Goal: Transaction & Acquisition: Purchase product/service

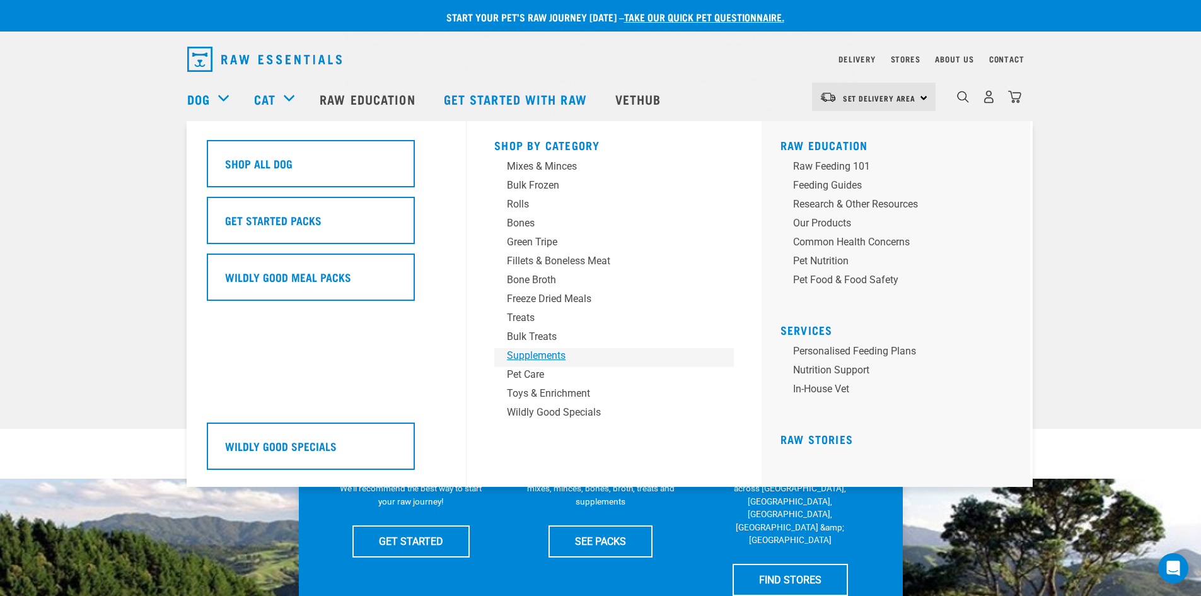
click at [552, 353] on div "Supplements" at bounding box center [605, 355] width 197 height 15
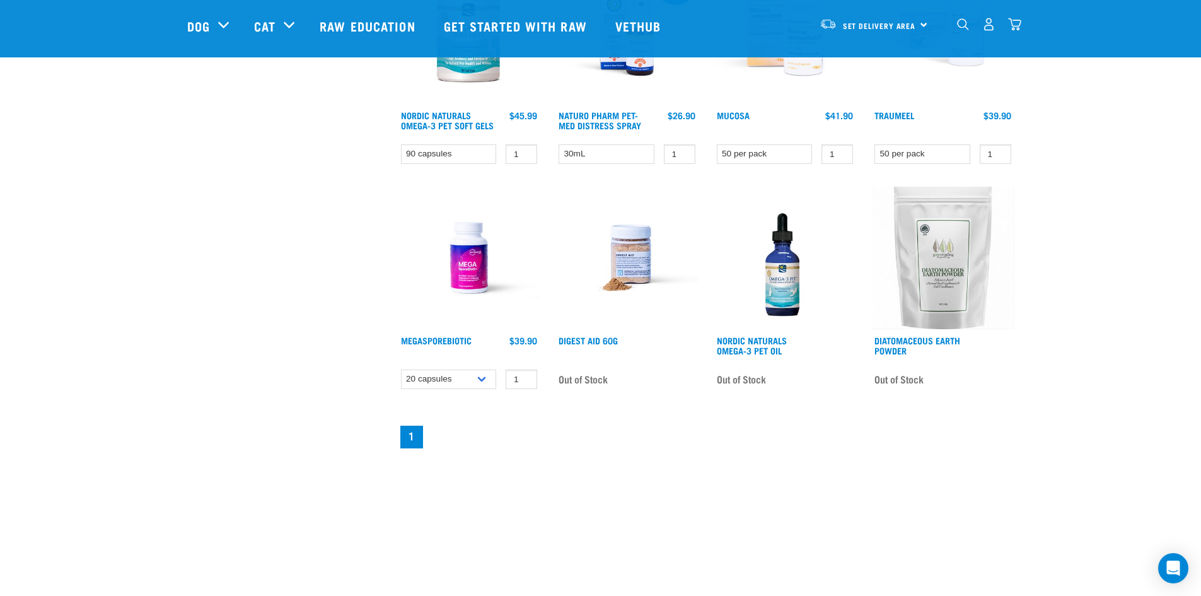
scroll to position [694, 0]
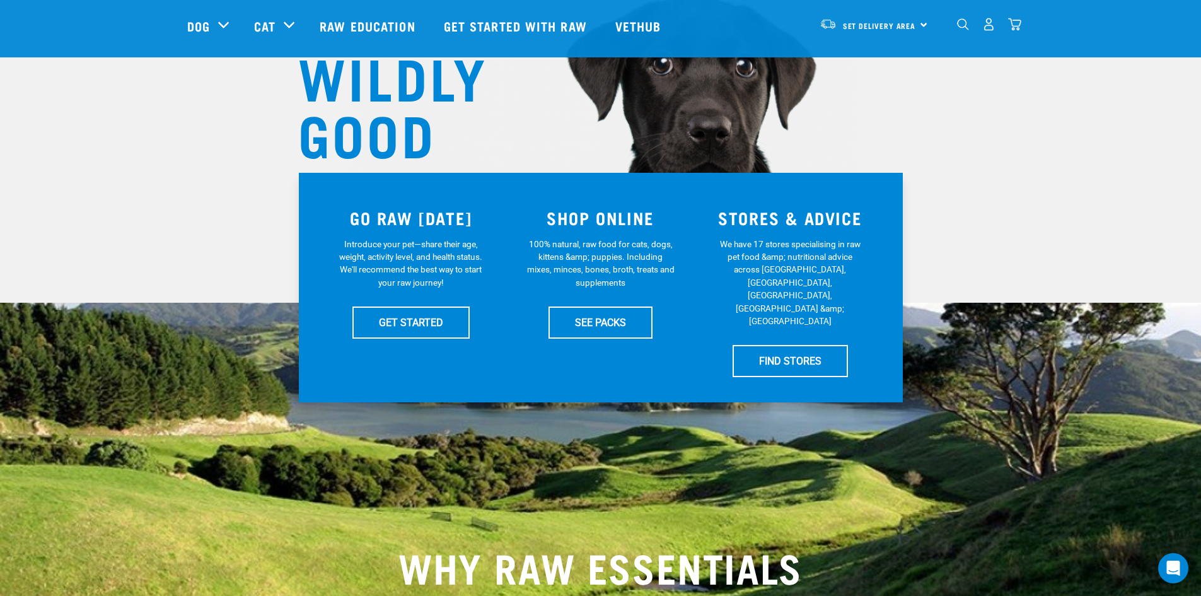
scroll to position [63, 0]
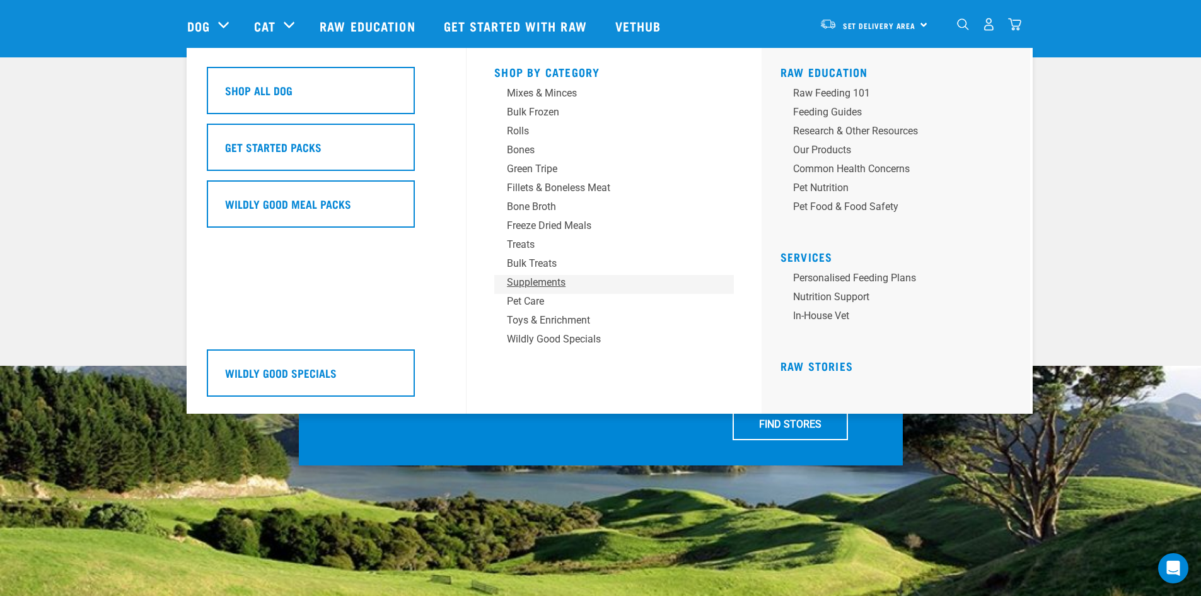
click at [548, 284] on div "Supplements" at bounding box center [605, 282] width 197 height 15
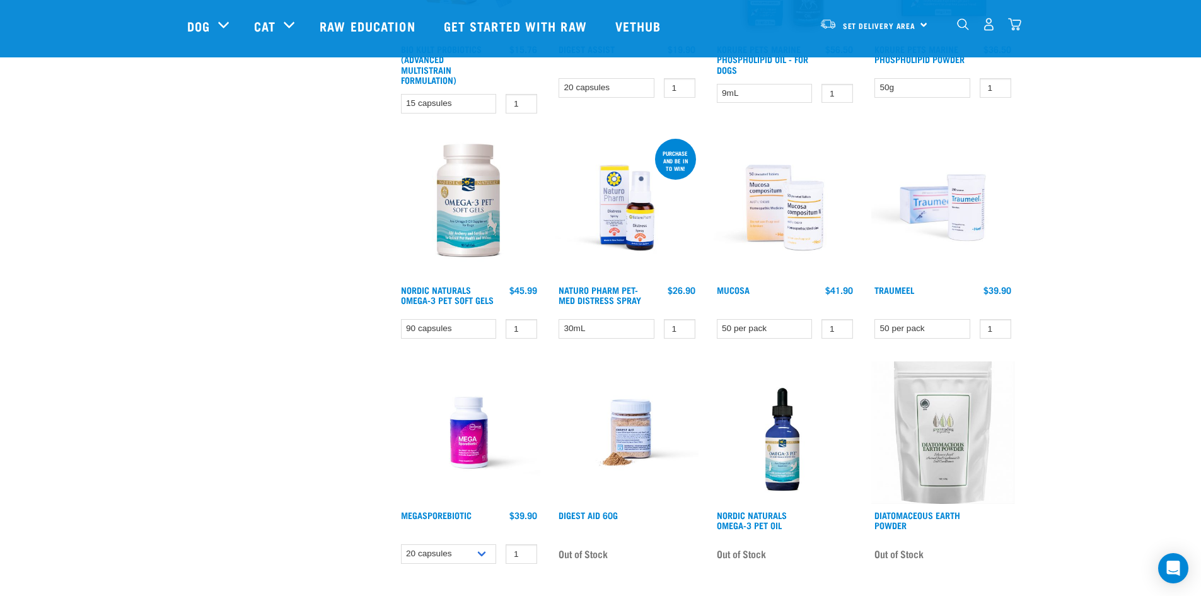
scroll to position [568, 0]
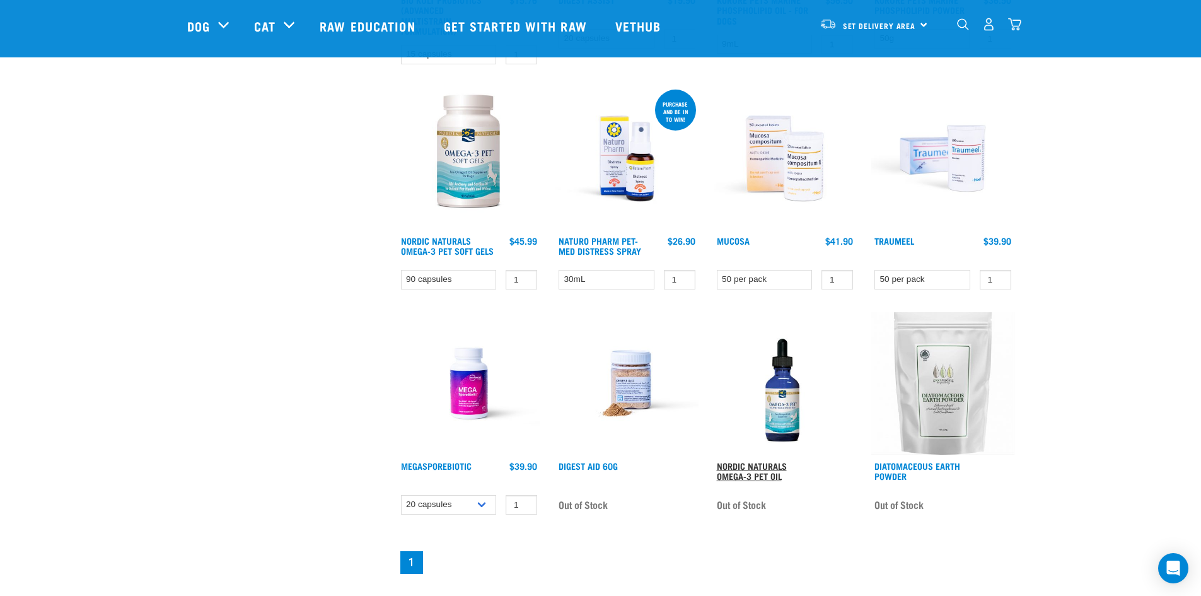
click at [744, 467] on link "Nordic Naturals Omega-3 Pet Oil" at bounding box center [752, 471] width 70 height 15
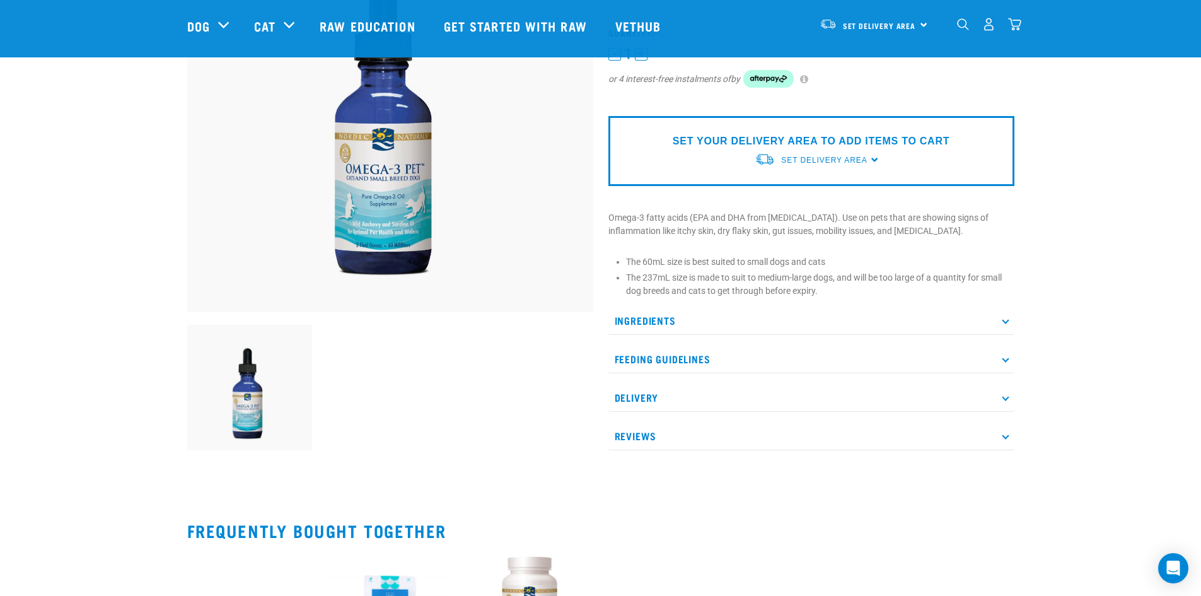
scroll to position [189, 0]
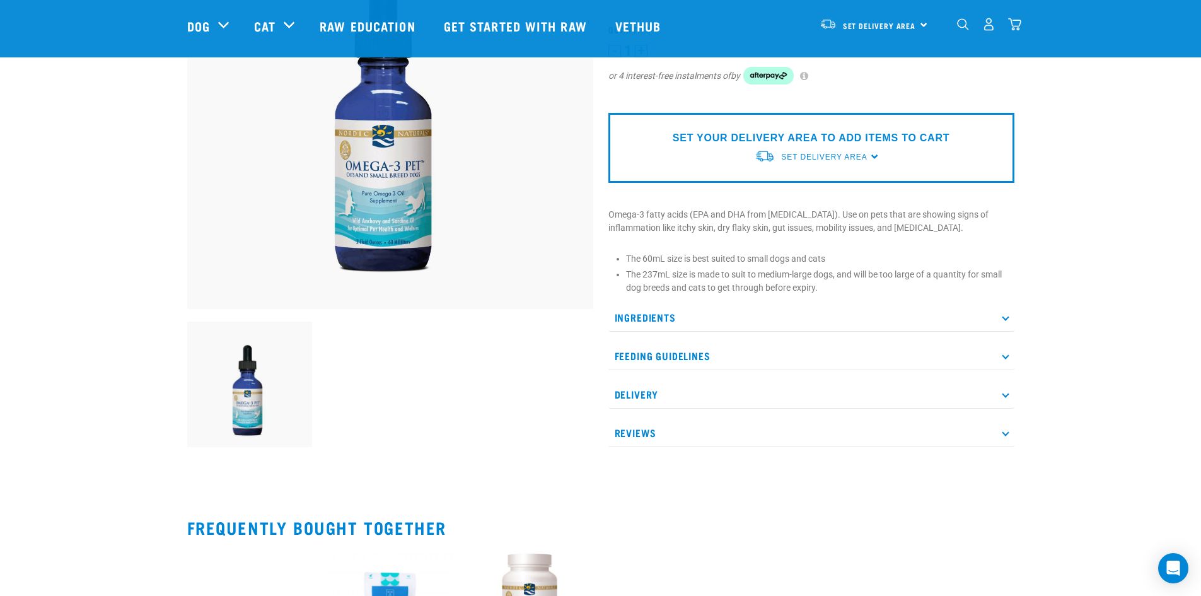
click at [671, 307] on p "Ingredients" at bounding box center [812, 317] width 406 height 28
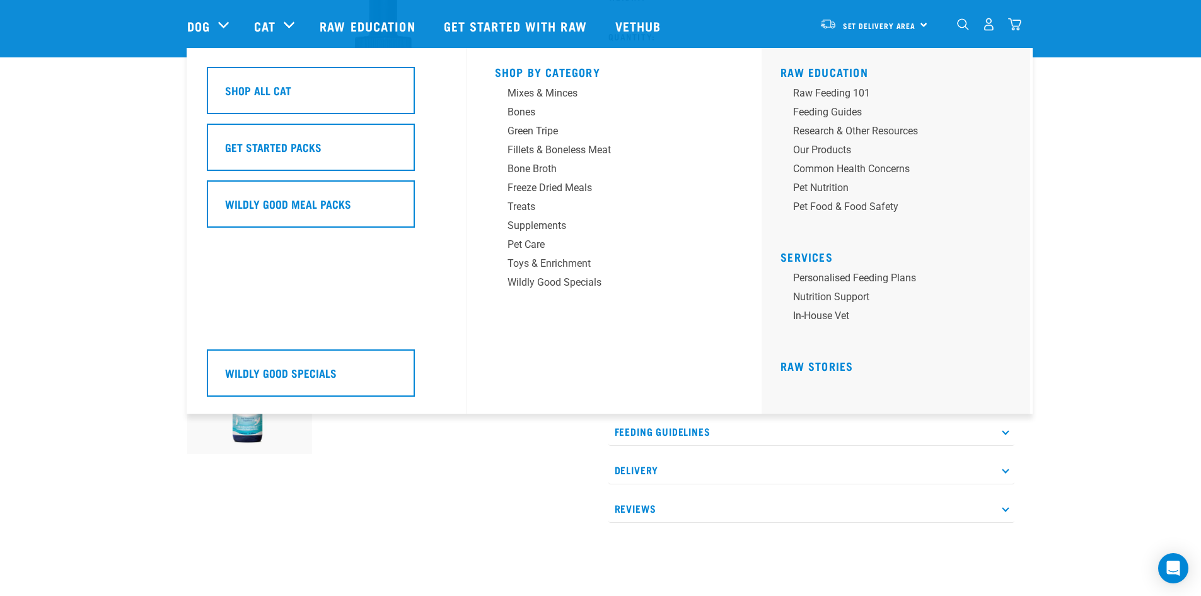
scroll to position [126, 0]
